Goal: Task Accomplishment & Management: Complete application form

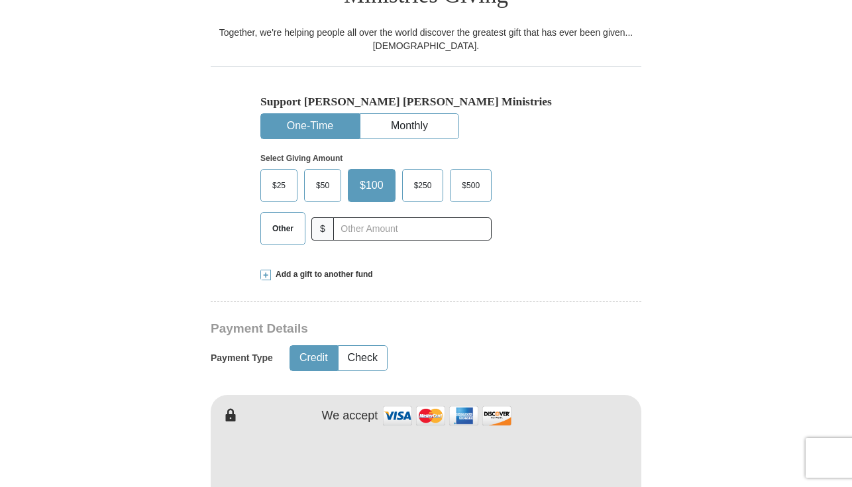
scroll to position [392, 0]
drag, startPoint x: 558, startPoint y: 393, endPoint x: 740, endPoint y: 421, distance: 183.8
click at [740, 422] on form "Already have an account? Sign in for faster giving. Don't have an account? Crea…" at bounding box center [426, 492] width 756 height 1663
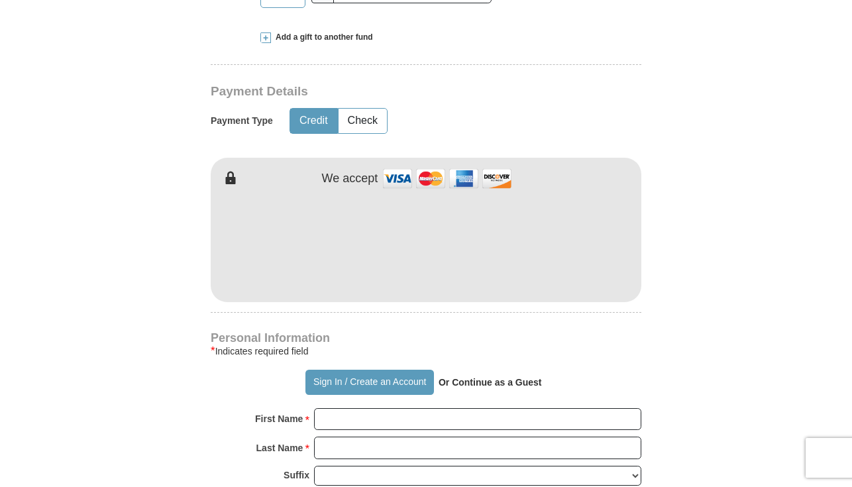
scroll to position [634, 0]
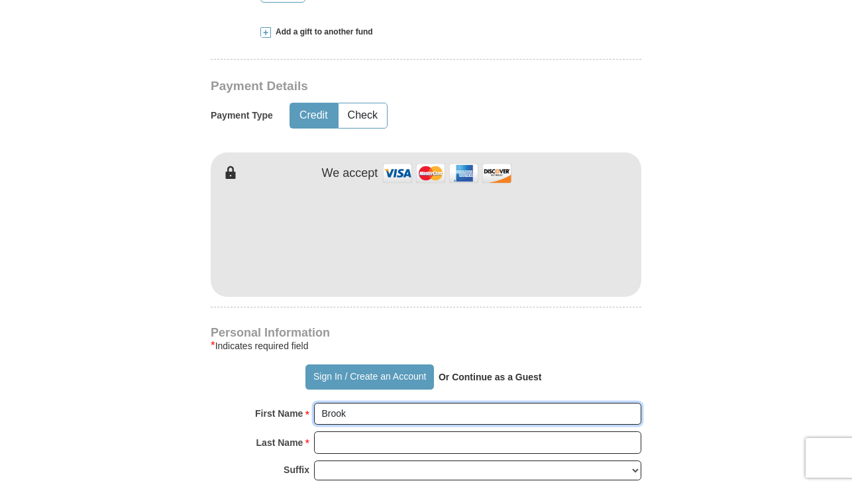
type input "[PERSON_NAME]"
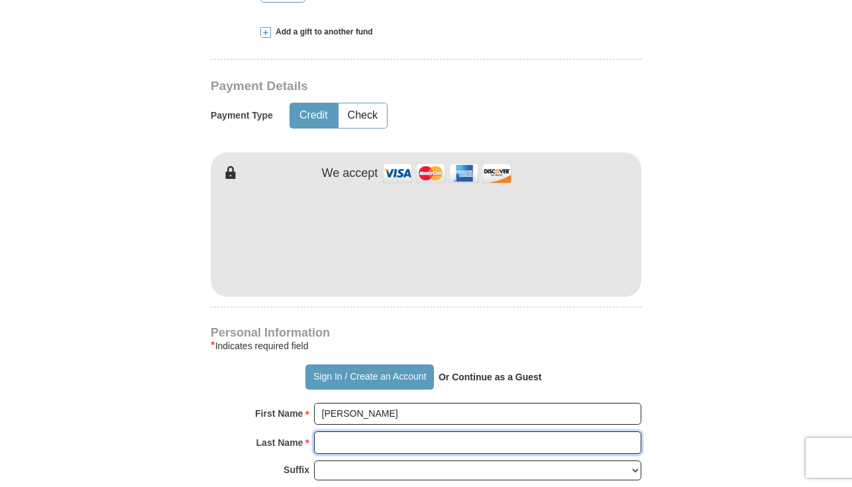
type input "[PERSON_NAME]"
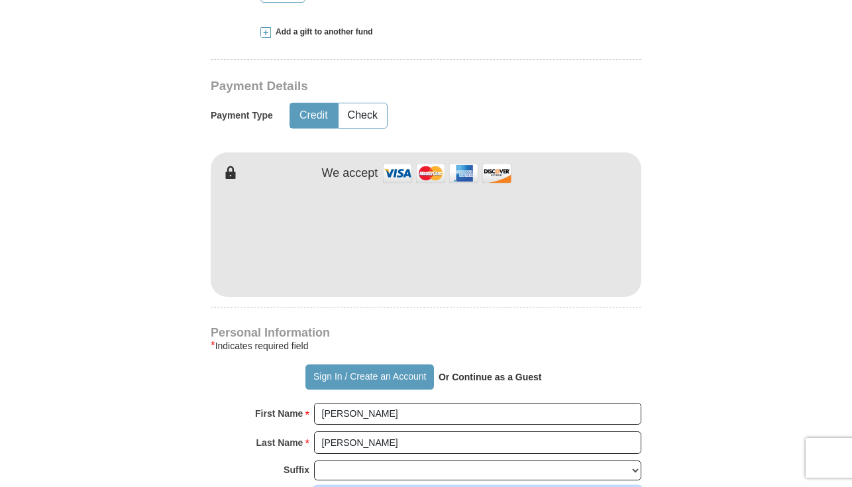
type input "[EMAIL_ADDRESS][DOMAIN_NAME]"
click at [751, 316] on form "Already have an account? Sign in for faster giving. Don't have an account? Crea…" at bounding box center [426, 250] width 756 height 1663
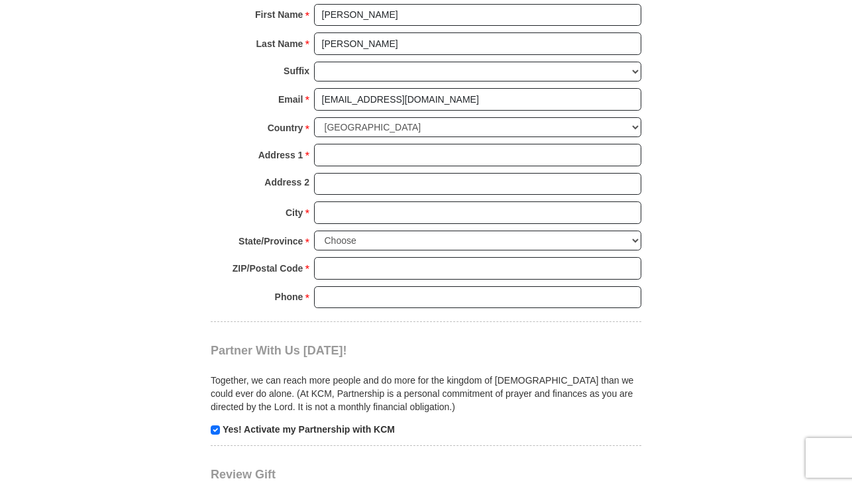
scroll to position [1034, 0]
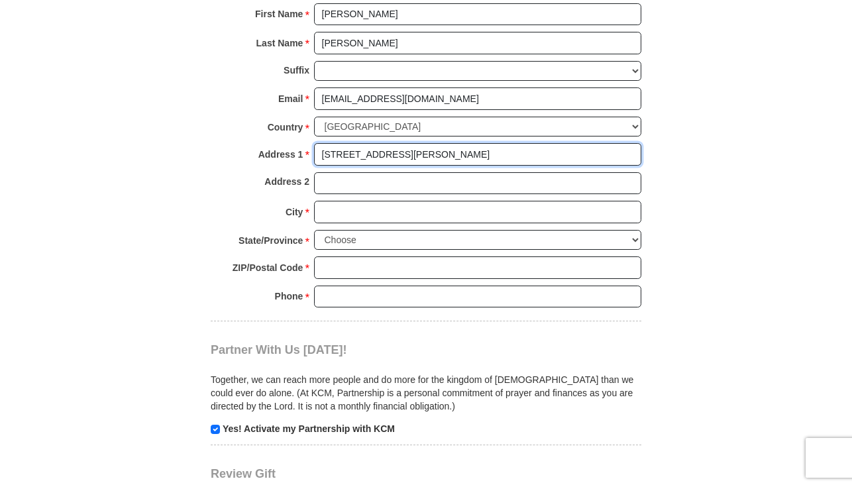
type input "[STREET_ADDRESS][PERSON_NAME]"
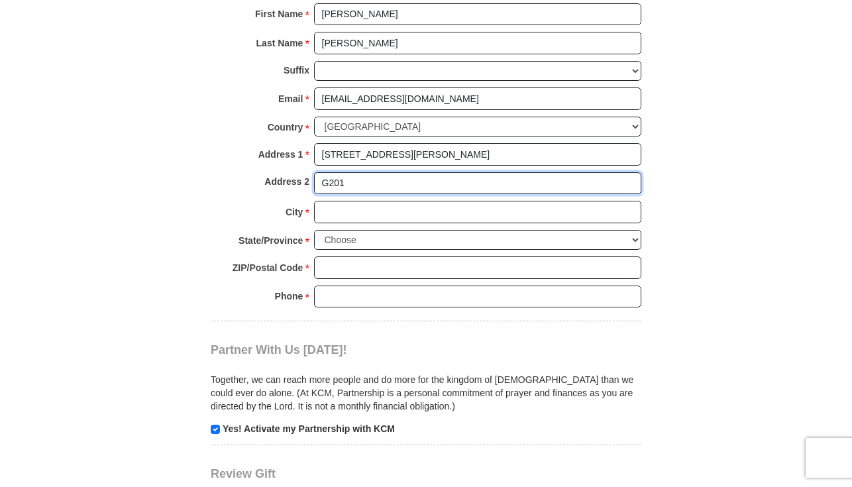
click at [322, 172] on input "G201" at bounding box center [477, 183] width 327 height 23
type input "Apt. G201"
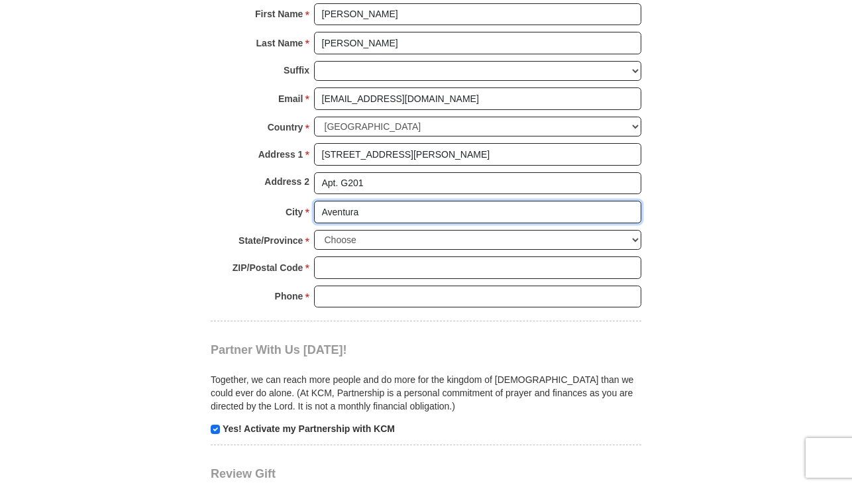
type input "Aventura"
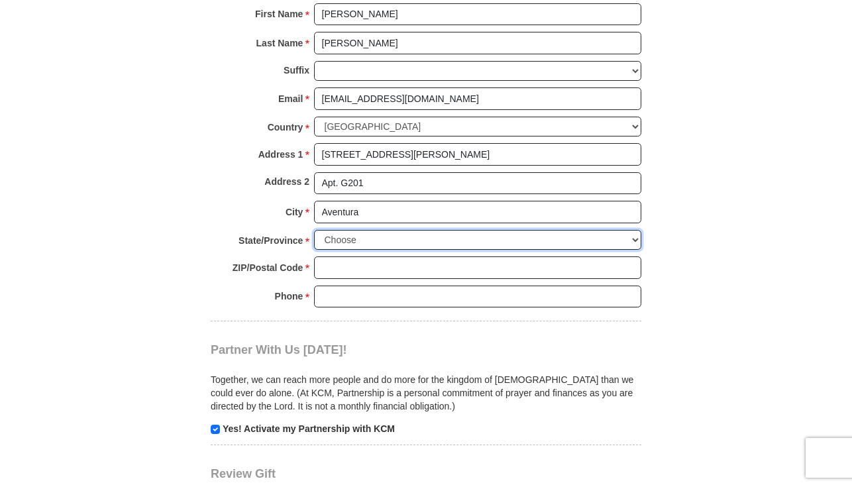
select select "FL"
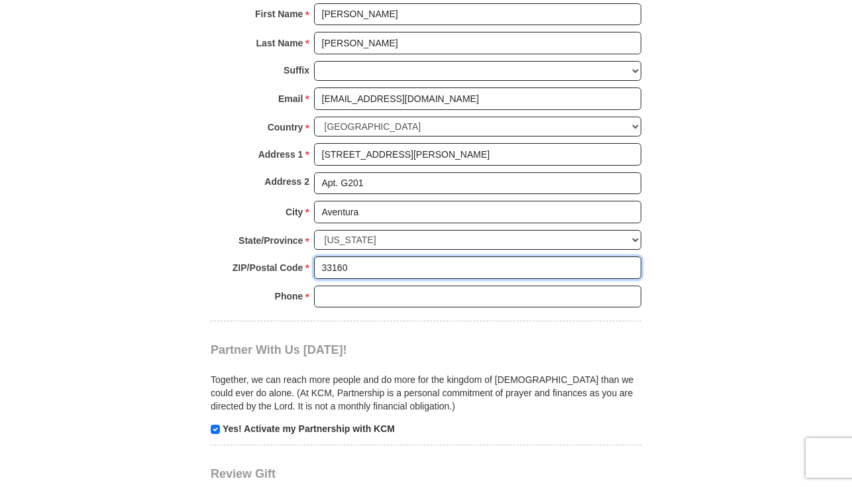
type input "33160"
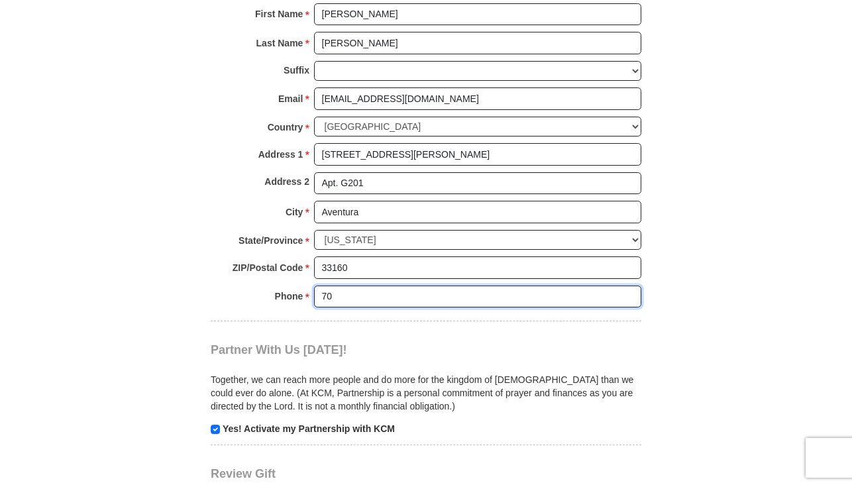
type input "703"
type input "7033805834"
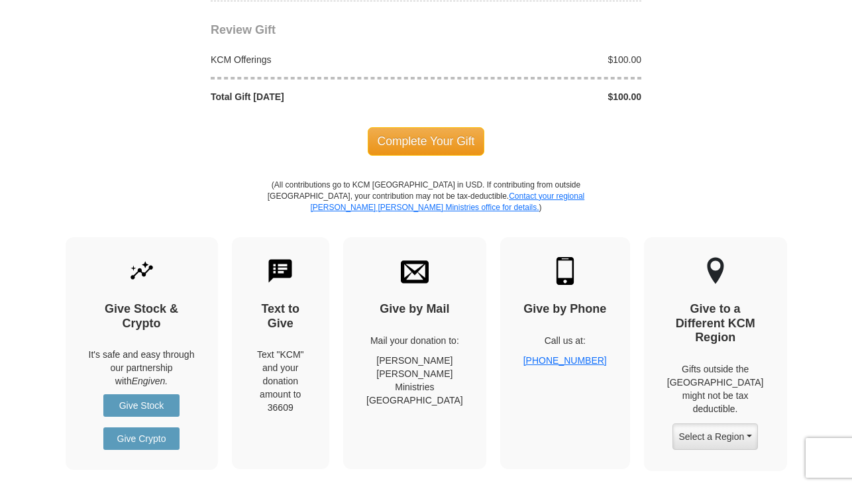
scroll to position [1482, 0]
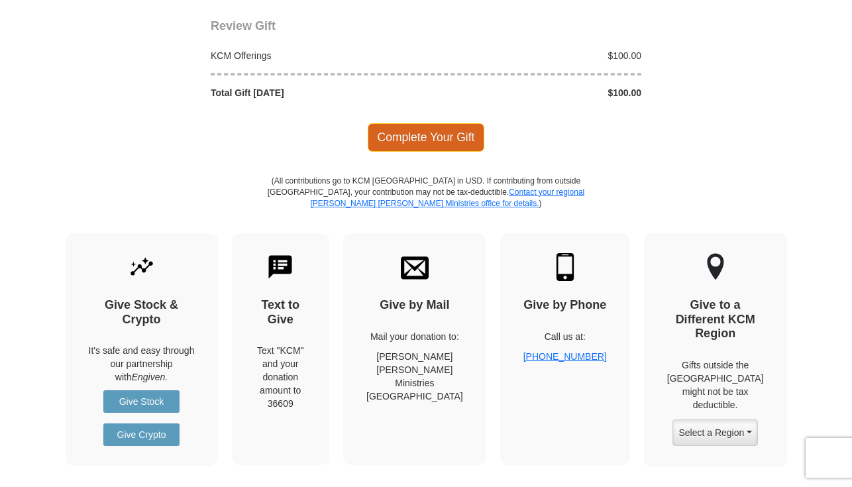
click at [460, 123] on span "Complete Your Gift" at bounding box center [426, 137] width 117 height 28
